Goal: Task Accomplishment & Management: Manage account settings

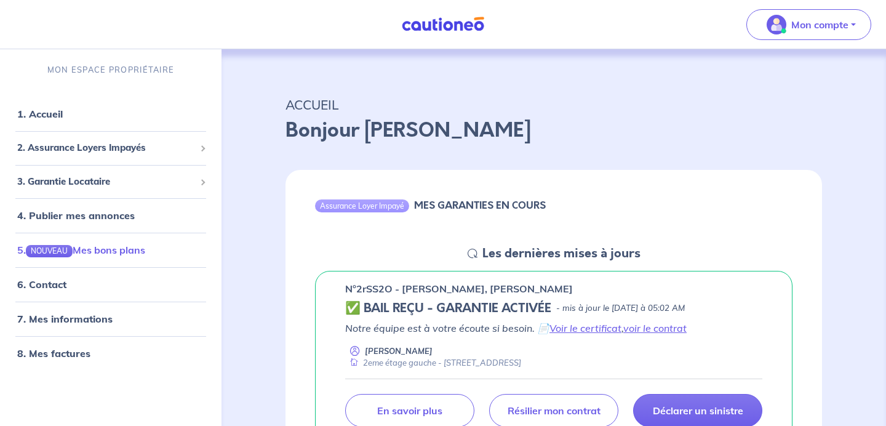
click at [125, 247] on link "5. NOUVEAU Mes bons plans" at bounding box center [81, 250] width 128 height 12
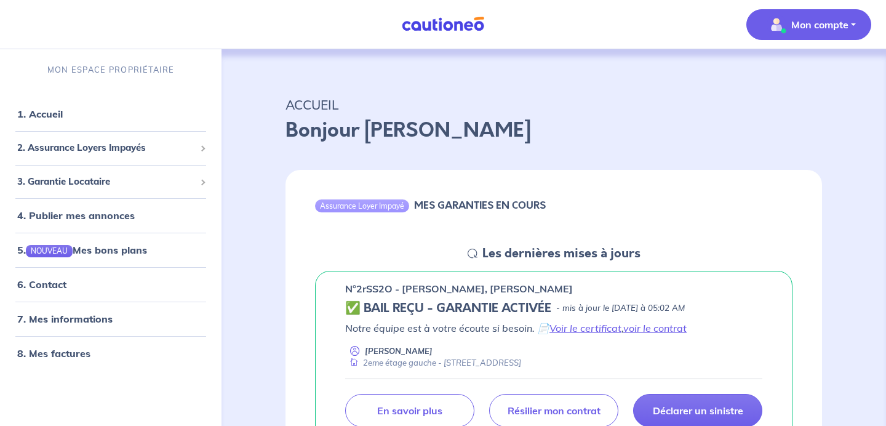
click at [798, 30] on p "Mon compte" at bounding box center [819, 24] width 57 height 15
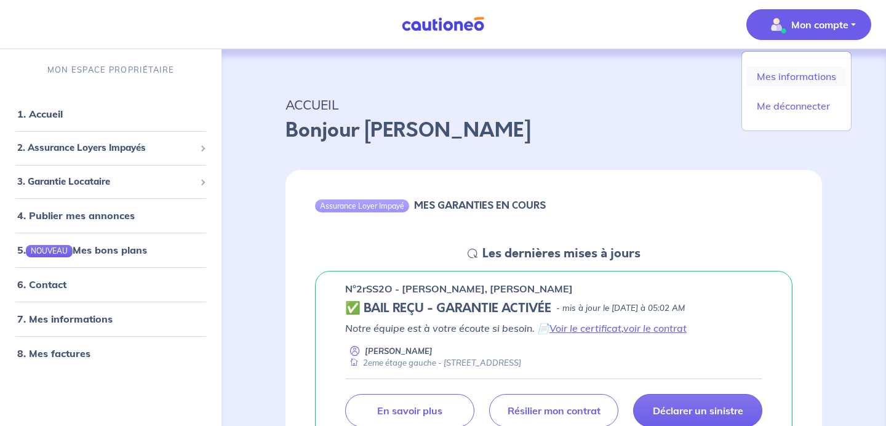
click at [785, 71] on link "Mes informations" at bounding box center [796, 76] width 99 height 20
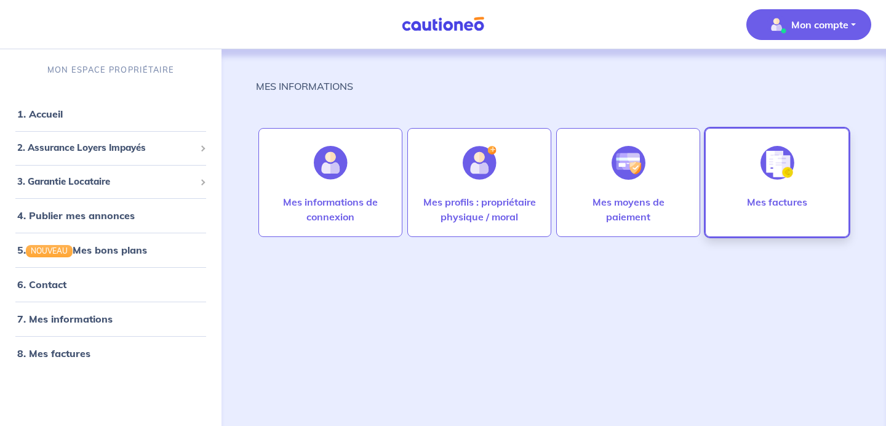
click at [766, 210] on div "Mes factures" at bounding box center [777, 213] width 80 height 39
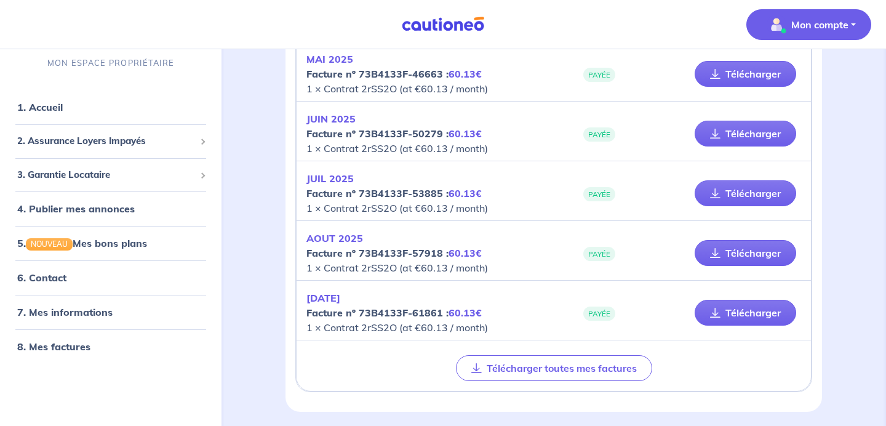
scroll to position [619, 0]
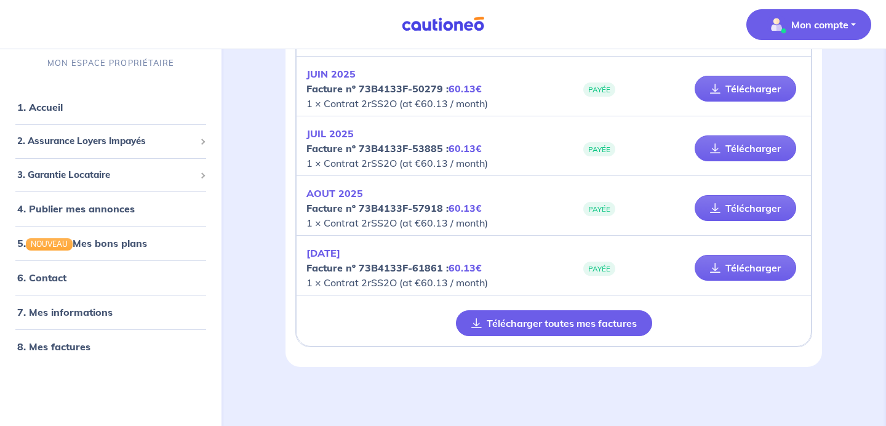
click at [513, 317] on button "Télécharger toutes mes factures" at bounding box center [554, 323] width 196 height 26
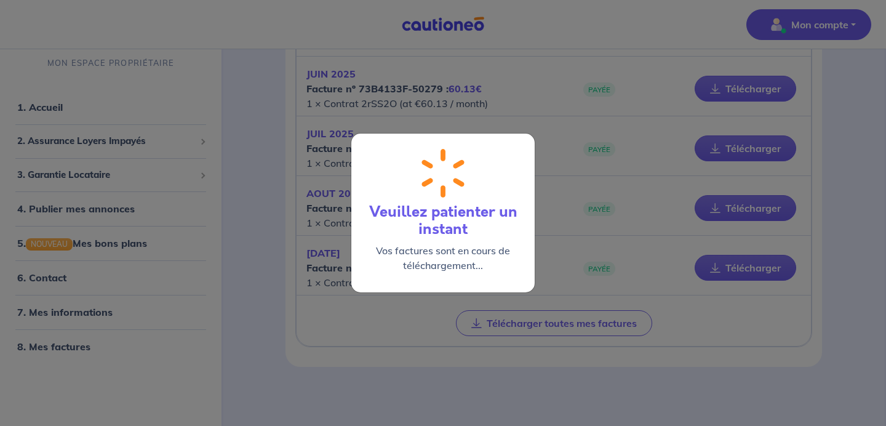
click at [293, 177] on div "Veuillez patienter un instant Vos factures sont en cours de téléchargement..." at bounding box center [443, 213] width 886 height 426
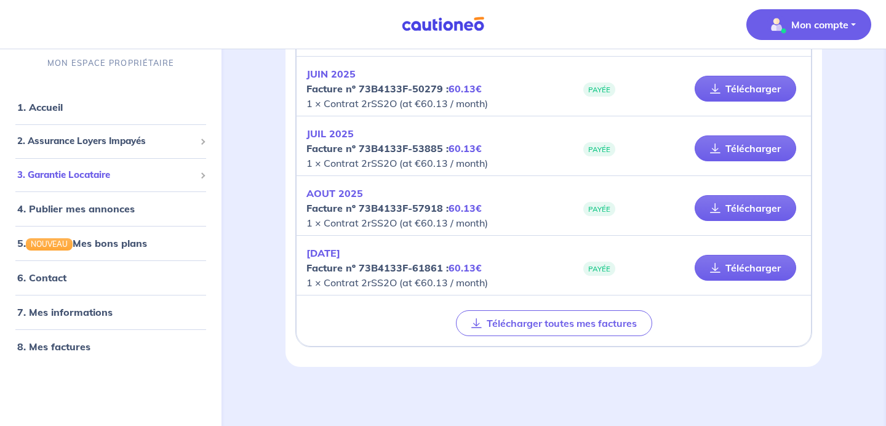
click at [105, 171] on span "3. Garantie Locataire" at bounding box center [106, 175] width 178 height 14
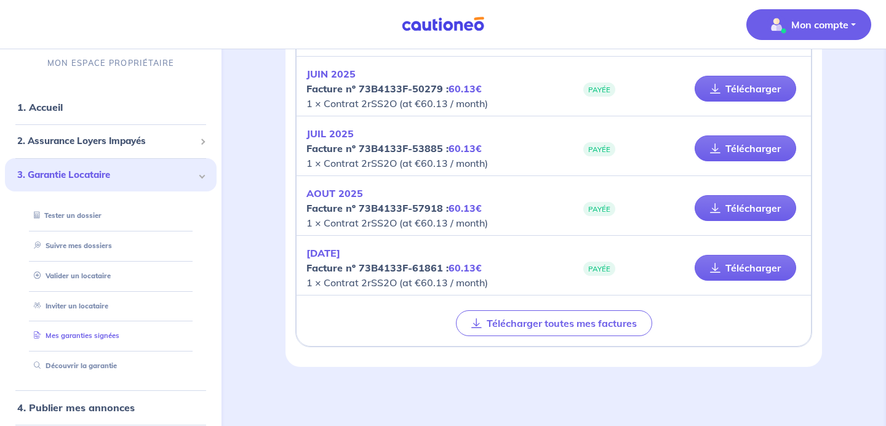
click at [69, 333] on link "Mes garanties signées" at bounding box center [74, 335] width 90 height 9
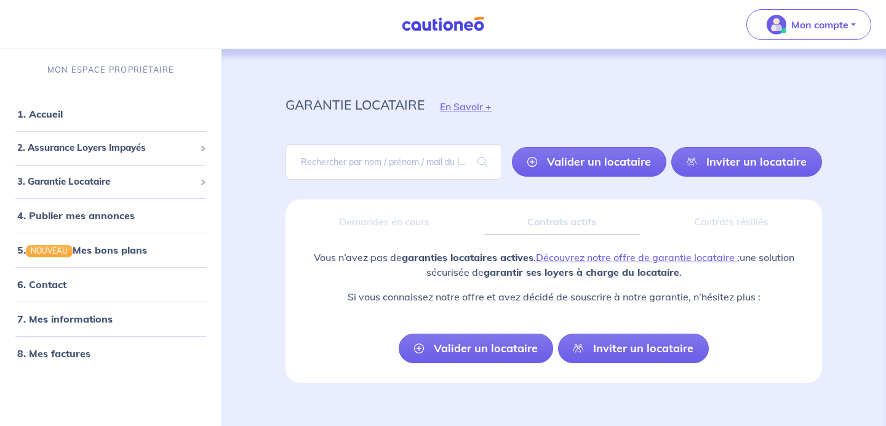
scroll to position [16, 0]
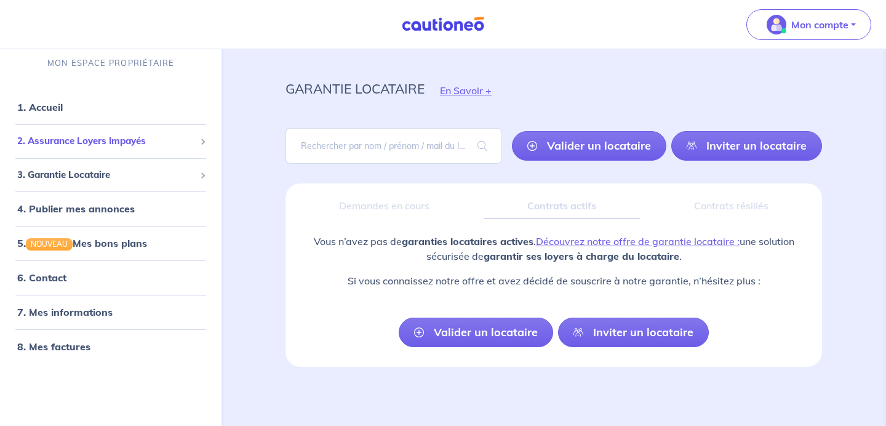
click at [122, 139] on span "2. Assurance Loyers Impayés" at bounding box center [106, 141] width 178 height 14
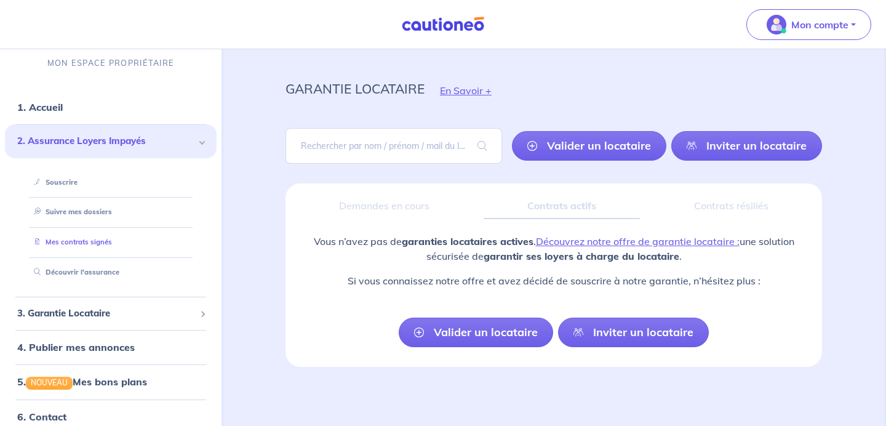
click at [84, 237] on link "Mes contrats signés" at bounding box center [70, 241] width 83 height 9
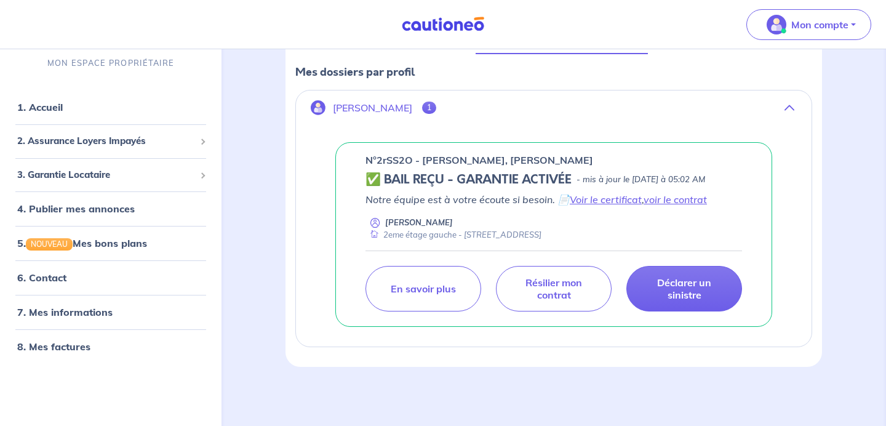
scroll to position [196, 0]
click at [616, 205] on p "Notre équipe est à votre écoute si besoin. 📄 Voir le certificat , voir le contr…" at bounding box center [553, 199] width 376 height 15
click at [616, 202] on link "Voir le certificat" at bounding box center [606, 199] width 72 height 12
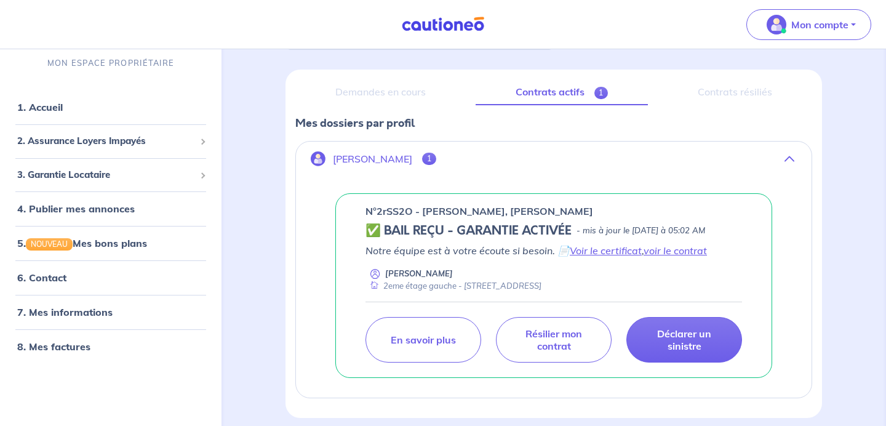
scroll to position [125, 0]
